Goal: Task Accomplishment & Management: Complete application form

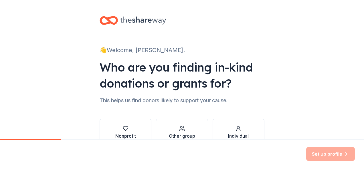
scroll to position [35, 0]
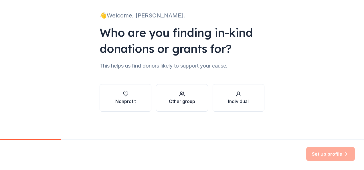
click at [179, 96] on icon "button" at bounding box center [182, 94] width 6 height 6
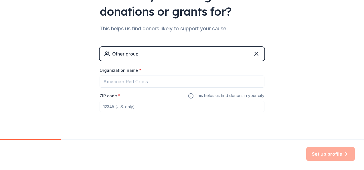
scroll to position [74, 0]
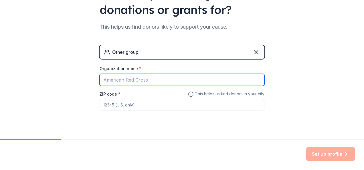
click at [156, 82] on input "Organization name *" at bounding box center [182, 80] width 165 height 12
type input "Ettrick Community Auxiliary"
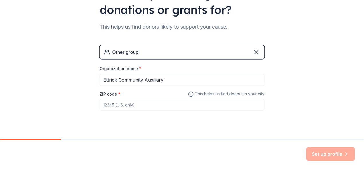
click at [139, 104] on input "ZIP code *" at bounding box center [182, 104] width 165 height 11
type input "6"
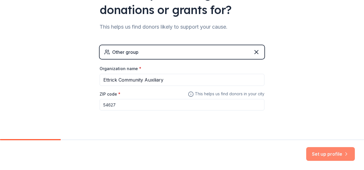
type input "54627"
click at [322, 153] on button "Set up profile" at bounding box center [330, 154] width 49 height 14
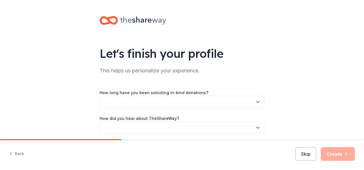
click at [199, 101] on button "button" at bounding box center [182, 102] width 165 height 12
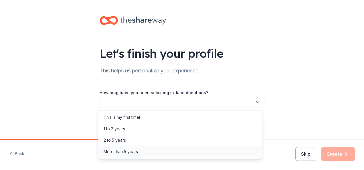
click at [166, 149] on div "More than 5 years" at bounding box center [180, 151] width 162 height 11
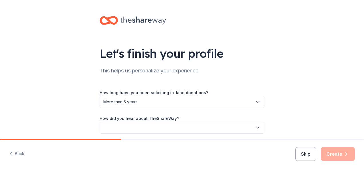
scroll to position [22, 0]
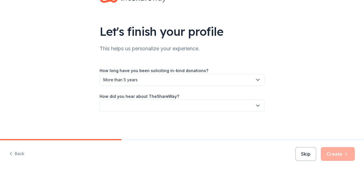
click at [205, 109] on button "button" at bounding box center [182, 106] width 165 height 12
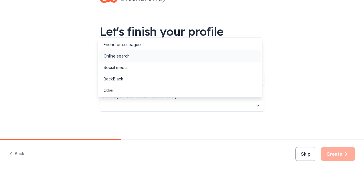
click at [133, 55] on div "Online search" at bounding box center [180, 55] width 162 height 11
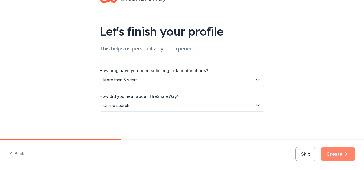
click at [336, 156] on button "Create" at bounding box center [338, 154] width 34 height 14
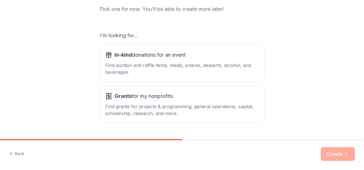
scroll to position [78, 0]
click at [192, 59] on div "In-kind donations for an event" at bounding box center [181, 54] width 153 height 9
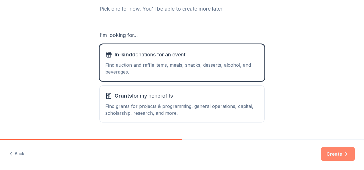
click at [333, 154] on button "Create" at bounding box center [338, 154] width 34 height 14
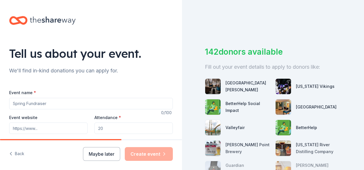
click at [67, 104] on input "Event name *" at bounding box center [91, 103] width 164 height 11
type input "S"
click at [35, 104] on input "ECA Annual Fundraiser" at bounding box center [91, 103] width 164 height 11
click at [100, 104] on input "ECA Annual Spaghetti Supper Fundraiser" at bounding box center [91, 103] width 164 height 11
click at [43, 102] on input "ECA Annual Spaghetti Supper Fundraiser" at bounding box center [91, 103] width 164 height 11
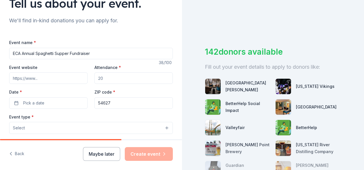
scroll to position [51, 0]
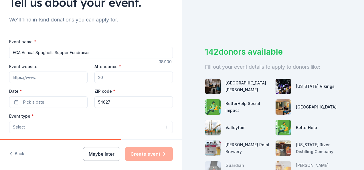
type input "ECA Annual Spaghetti Supper Fundraiser"
click at [114, 81] on input "Attendance *" at bounding box center [133, 77] width 78 height 11
type input "300"
click at [61, 100] on button "Pick a date" at bounding box center [48, 101] width 78 height 11
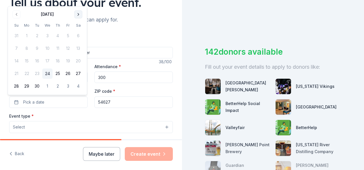
click at [77, 17] on button "Go to next month" at bounding box center [78, 14] width 8 height 8
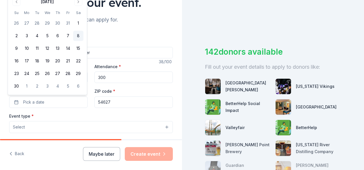
click at [77, 36] on button "8" at bounding box center [78, 36] width 10 height 10
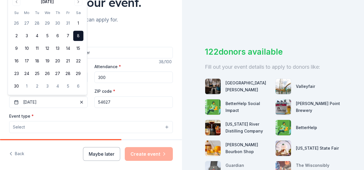
click at [51, 124] on button "Select" at bounding box center [91, 127] width 164 height 12
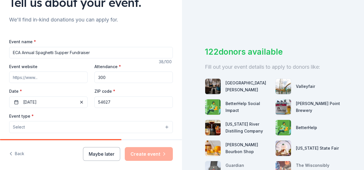
click at [51, 124] on button "Select" at bounding box center [91, 127] width 164 height 12
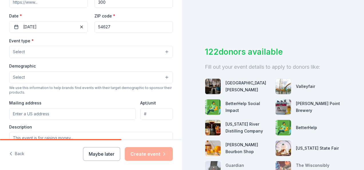
scroll to position [126, 0]
click at [164, 50] on button "Select" at bounding box center [91, 51] width 164 height 12
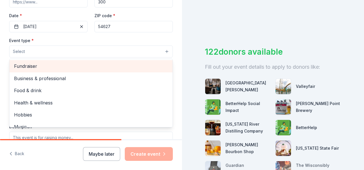
click at [100, 68] on span "Fundraiser" at bounding box center [91, 65] width 154 height 7
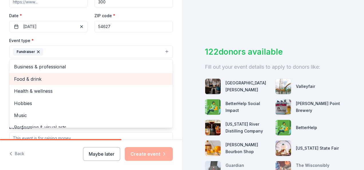
click at [117, 79] on span "Food & drink" at bounding box center [91, 78] width 154 height 7
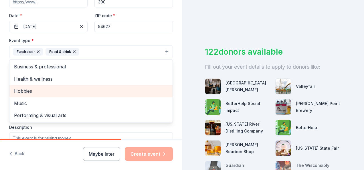
click at [111, 90] on span "Hobbies" at bounding box center [91, 90] width 154 height 7
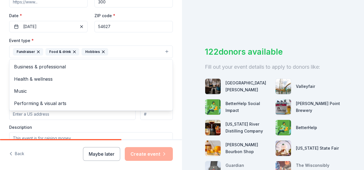
click at [173, 109] on div "Tell us about your event. We'll find in-kind donations you can apply for. Event…" at bounding box center [91, 64] width 182 height 381
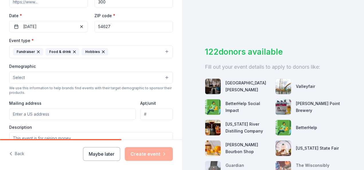
click at [91, 79] on button "Select" at bounding box center [91, 78] width 164 height 12
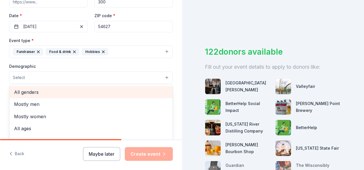
click at [83, 93] on span "All genders" at bounding box center [91, 91] width 154 height 7
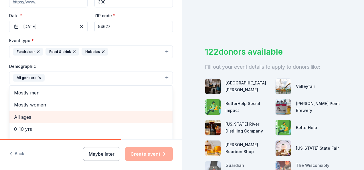
click at [64, 116] on span "All ages" at bounding box center [91, 116] width 154 height 7
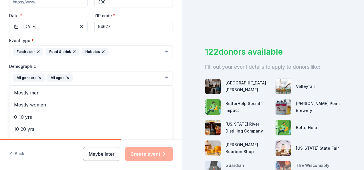
click at [168, 65] on div "Tell us about your event. We'll find in-kind donations you can apply for. Event…" at bounding box center [91, 65] width 182 height 382
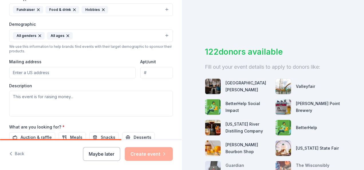
scroll to position [170, 0]
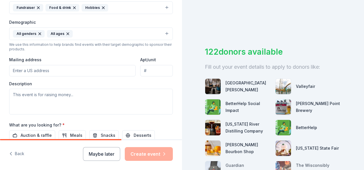
click at [50, 67] on input "Mailing address" at bounding box center [72, 70] width 126 height 11
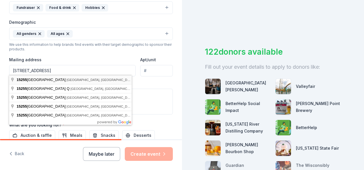
type input "15255 East Fairway Avenue, Ettrick, WI, 54627"
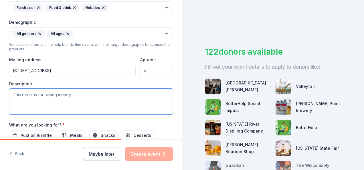
click at [41, 94] on textarea at bounding box center [91, 102] width 164 height 26
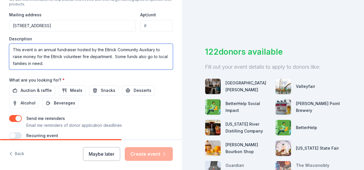
scroll to position [216, 0]
type textarea "This event is an annual fundraiser hosted by the Ettrick Community Auxiliary to…"
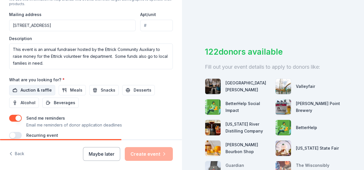
click at [38, 87] on span "Auction & raffle" at bounding box center [36, 90] width 31 height 7
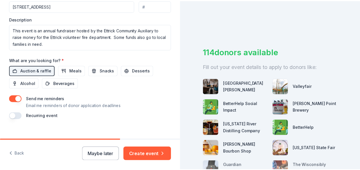
scroll to position [241, 0]
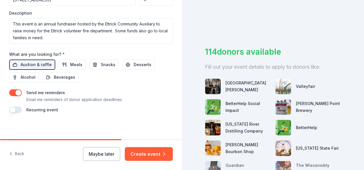
click at [17, 89] on button "button" at bounding box center [15, 92] width 13 height 7
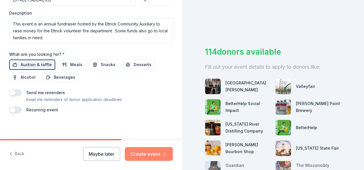
click at [151, 152] on button "Create event" at bounding box center [149, 154] width 48 height 14
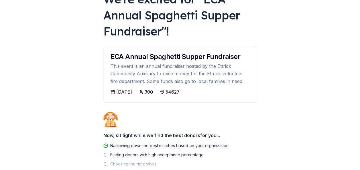
scroll to position [80, 0]
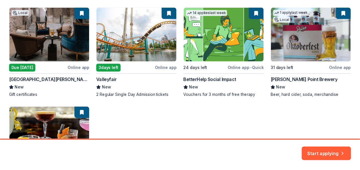
scroll to position [97, 0]
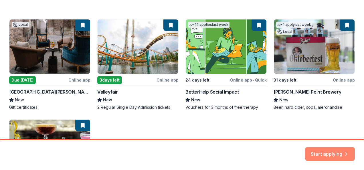
click at [338, 151] on button "Start applying" at bounding box center [330, 151] width 50 height 14
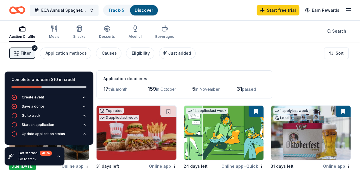
click at [250, 61] on div "Filter 2 Application methods Causes Eligibility Just added Sort" at bounding box center [180, 53] width 360 height 23
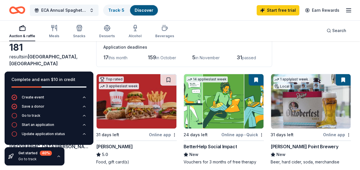
scroll to position [30, 0]
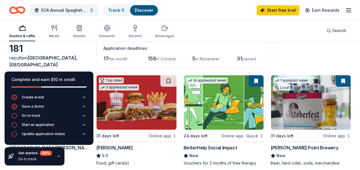
click at [58, 156] on icon "button" at bounding box center [58, 156] width 5 height 5
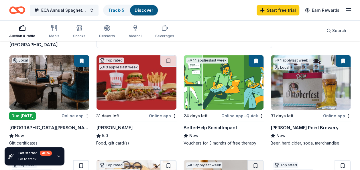
scroll to position [57, 0]
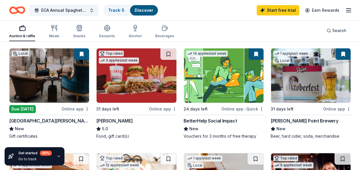
click at [73, 89] on img at bounding box center [49, 75] width 80 height 54
click at [140, 76] on img at bounding box center [136, 75] width 80 height 54
click at [224, 78] on img at bounding box center [224, 75] width 80 height 54
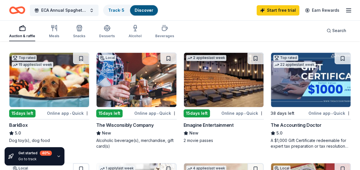
scroll to position [268, 0]
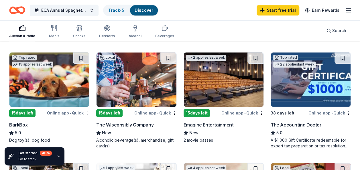
click at [34, 77] on img at bounding box center [49, 79] width 80 height 54
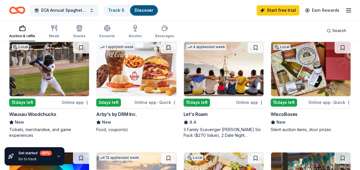
scroll to position [390, 0]
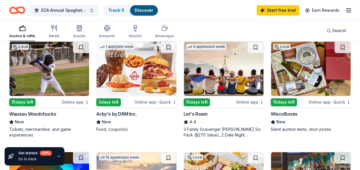
click at [228, 71] on img at bounding box center [224, 68] width 80 height 54
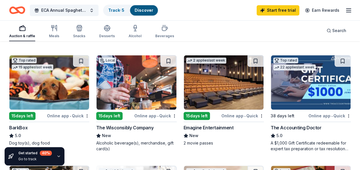
scroll to position [265, 0]
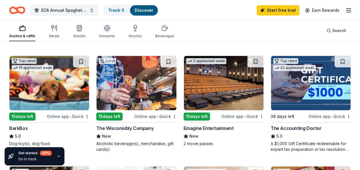
click at [148, 80] on img at bounding box center [136, 83] width 80 height 54
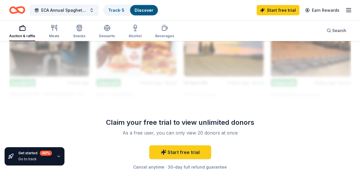
scroll to position [644, 0]
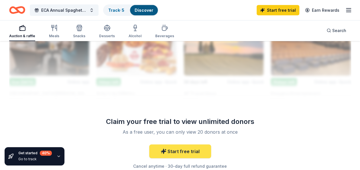
click at [170, 148] on link "Start free trial" at bounding box center [180, 151] width 62 height 14
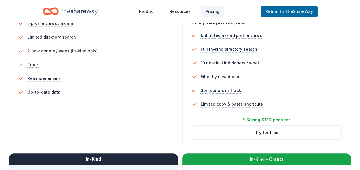
scroll to position [181, 0]
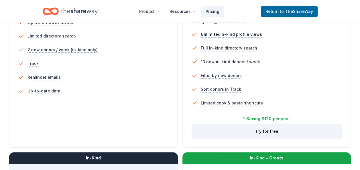
click at [239, 129] on button "Try for free" at bounding box center [267, 131] width 150 height 14
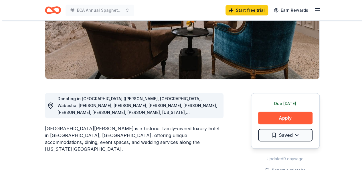
scroll to position [95, 0]
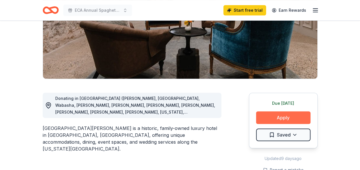
click at [294, 118] on button "Apply" at bounding box center [283, 117] width 54 height 13
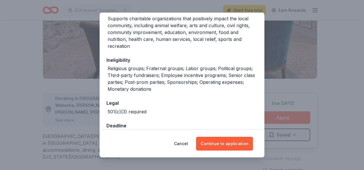
scroll to position [156, 0]
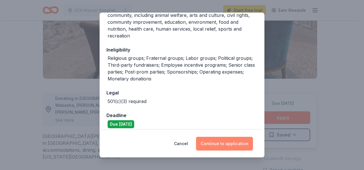
click at [216, 144] on button "Continue to application" at bounding box center [224, 144] width 57 height 14
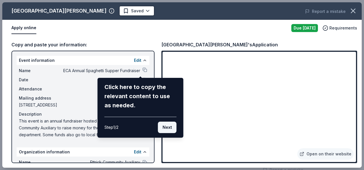
click at [169, 129] on button "Next" at bounding box center [167, 127] width 19 height 11
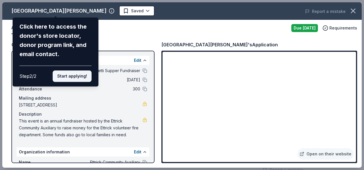
click at [81, 77] on button "Start applying!" at bounding box center [72, 75] width 39 height 11
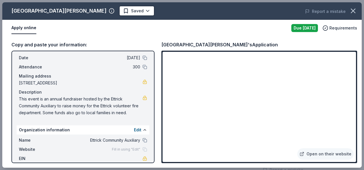
scroll to position [23, 0]
click at [350, 10] on icon "button" at bounding box center [353, 11] width 8 height 8
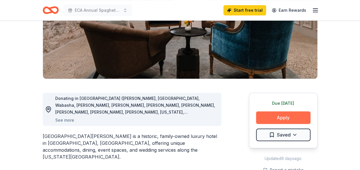
click at [293, 118] on button "Apply" at bounding box center [283, 117] width 54 height 13
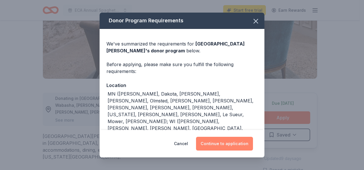
click at [224, 142] on button "Continue to application" at bounding box center [224, 144] width 57 height 14
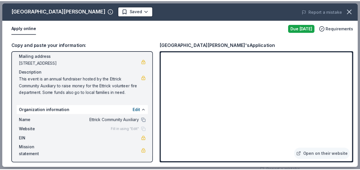
scroll to position [44, 0]
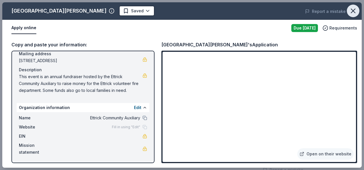
click at [352, 10] on icon "button" at bounding box center [353, 11] width 4 height 4
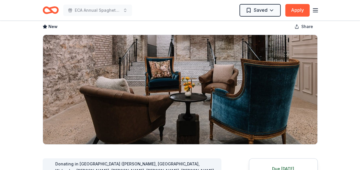
scroll to position [0, 0]
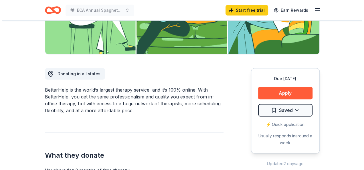
scroll to position [120, 0]
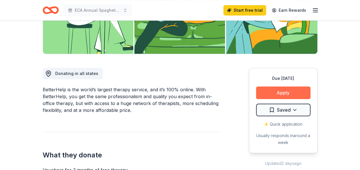
click at [287, 93] on button "Apply" at bounding box center [283, 92] width 54 height 13
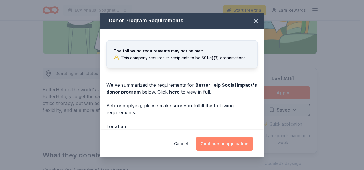
click at [208, 143] on button "Continue to application" at bounding box center [224, 144] width 57 height 14
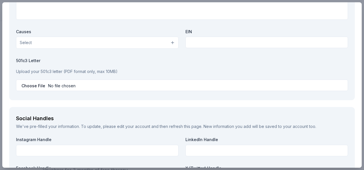
scroll to position [574, 0]
click at [169, 41] on button "Select" at bounding box center [97, 42] width 162 height 12
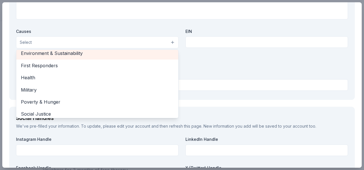
scroll to position [66, 0]
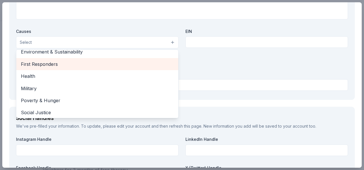
click at [47, 60] on span "First Responders" at bounding box center [97, 63] width 153 height 7
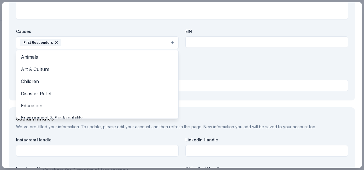
scroll to position [0, 0]
click at [204, 43] on div "Organization Name * Ettrick Community Auxiliary Organization Website Mission * …" at bounding box center [182, 26] width 332 height 133
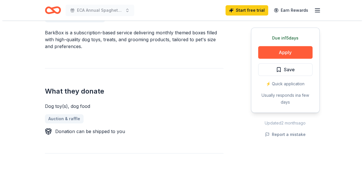
scroll to position [125, 0]
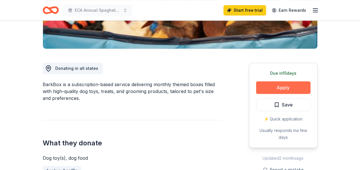
click at [283, 86] on button "Apply" at bounding box center [283, 87] width 54 height 13
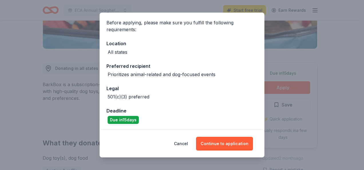
scroll to position [42, 0]
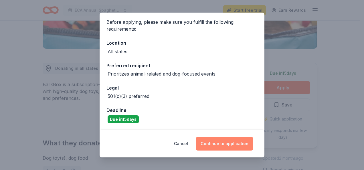
click at [224, 142] on button "Continue to application" at bounding box center [224, 144] width 57 height 14
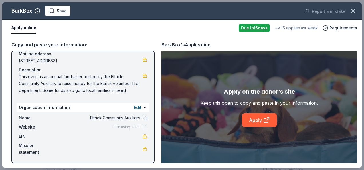
scroll to position [0, 0]
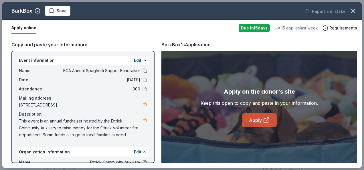
click at [252, 116] on link "Apply" at bounding box center [259, 120] width 35 height 14
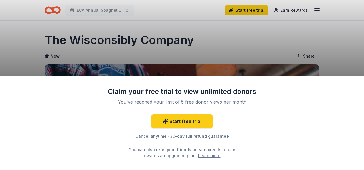
click at [278, 55] on div "Claim your free trial to view unlimited donors You've reached your limit of 5 f…" at bounding box center [182, 85] width 364 height 170
